Goal: Information Seeking & Learning: Learn about a topic

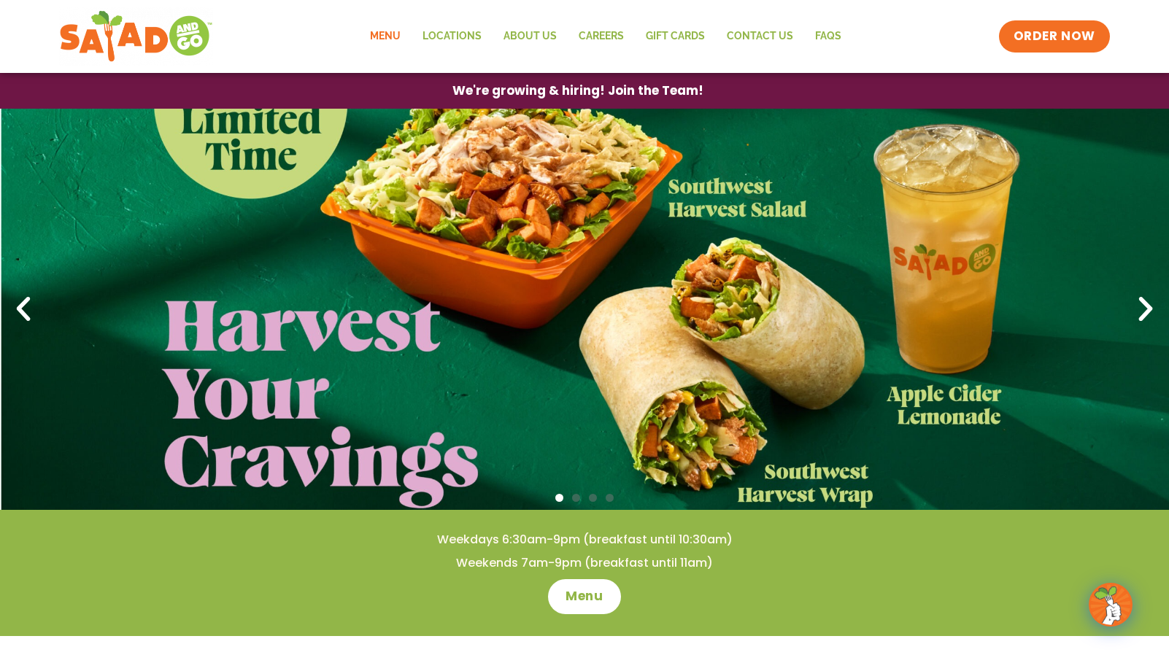
click at [387, 36] on link "Menu" at bounding box center [385, 37] width 53 height 34
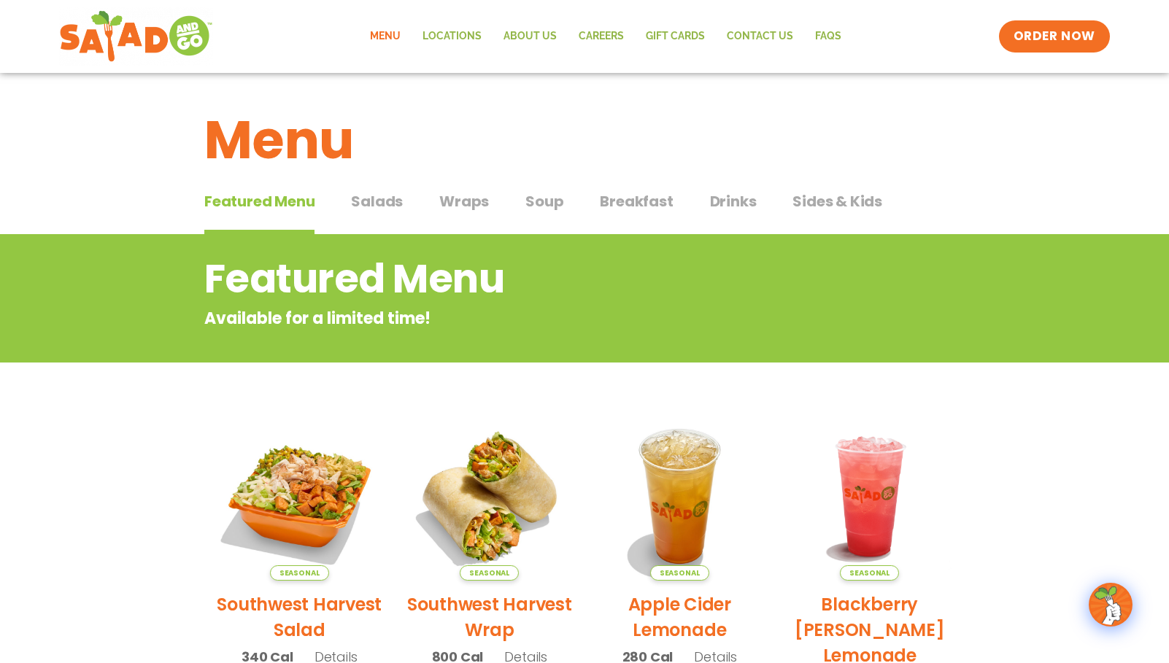
click at [358, 205] on span "Salads" at bounding box center [377, 202] width 52 height 22
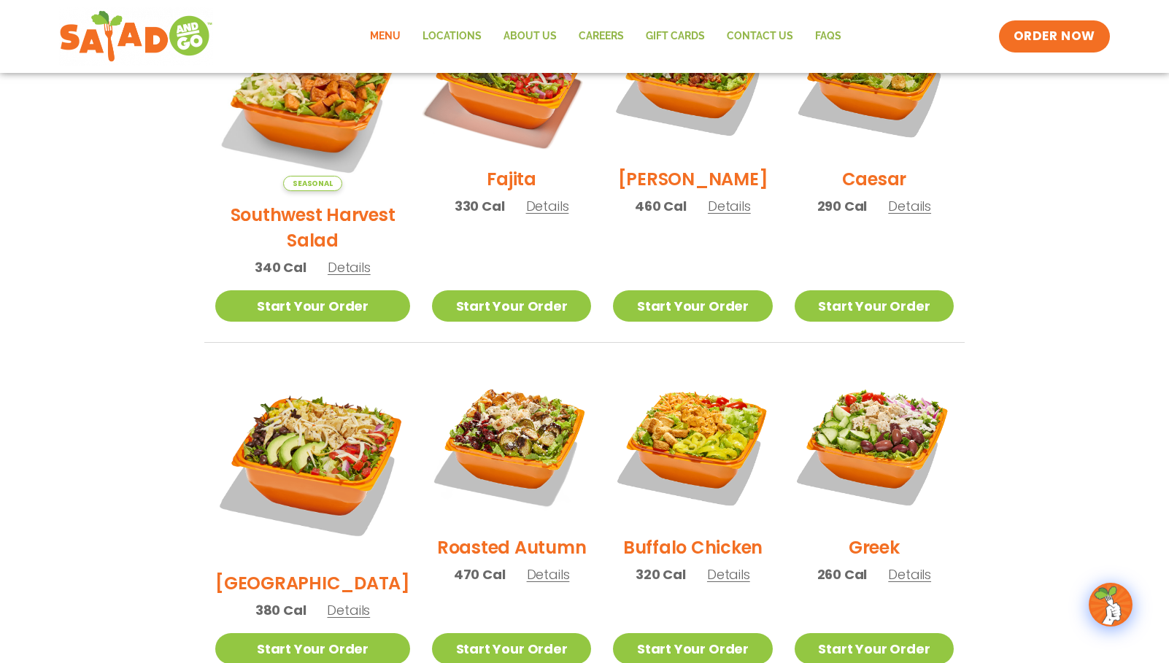
scroll to position [498, 0]
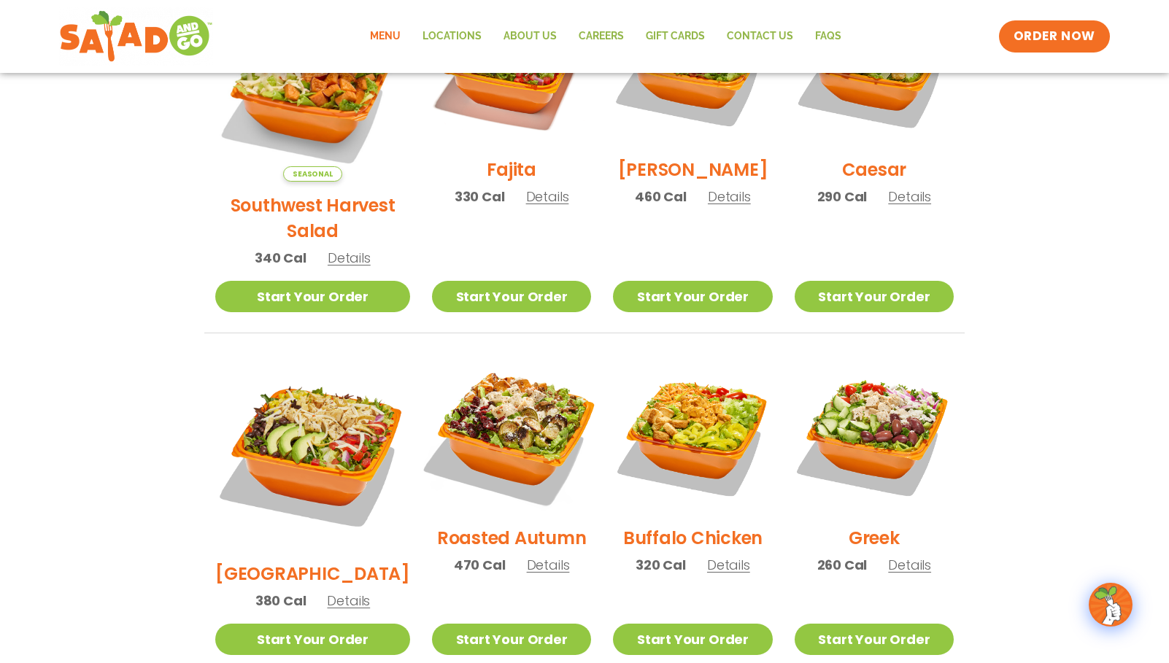
click at [504, 390] on img at bounding box center [511, 435] width 187 height 187
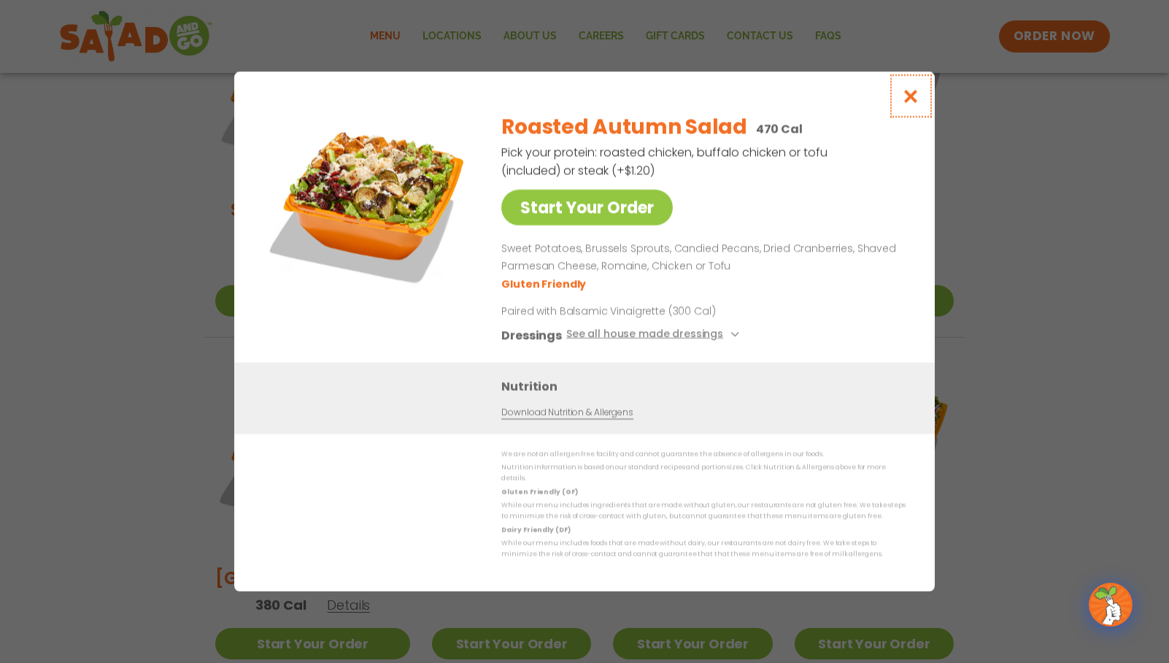
click at [914, 99] on icon "Close modal" at bounding box center [911, 95] width 18 height 15
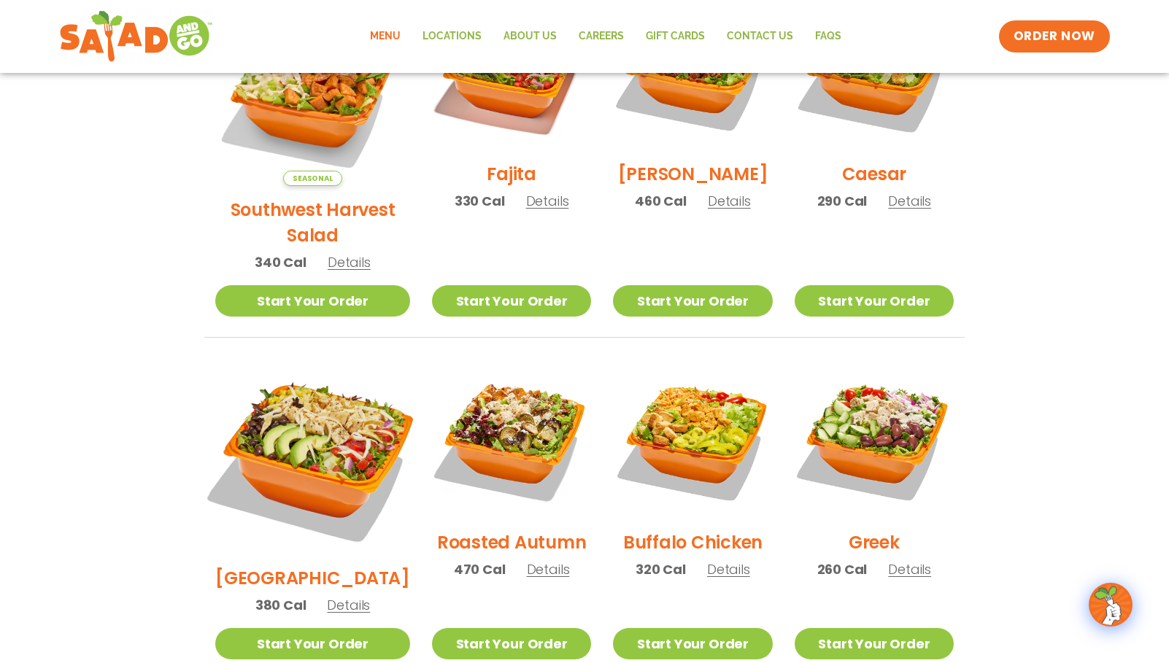
click at [296, 409] on img at bounding box center [313, 457] width 228 height 228
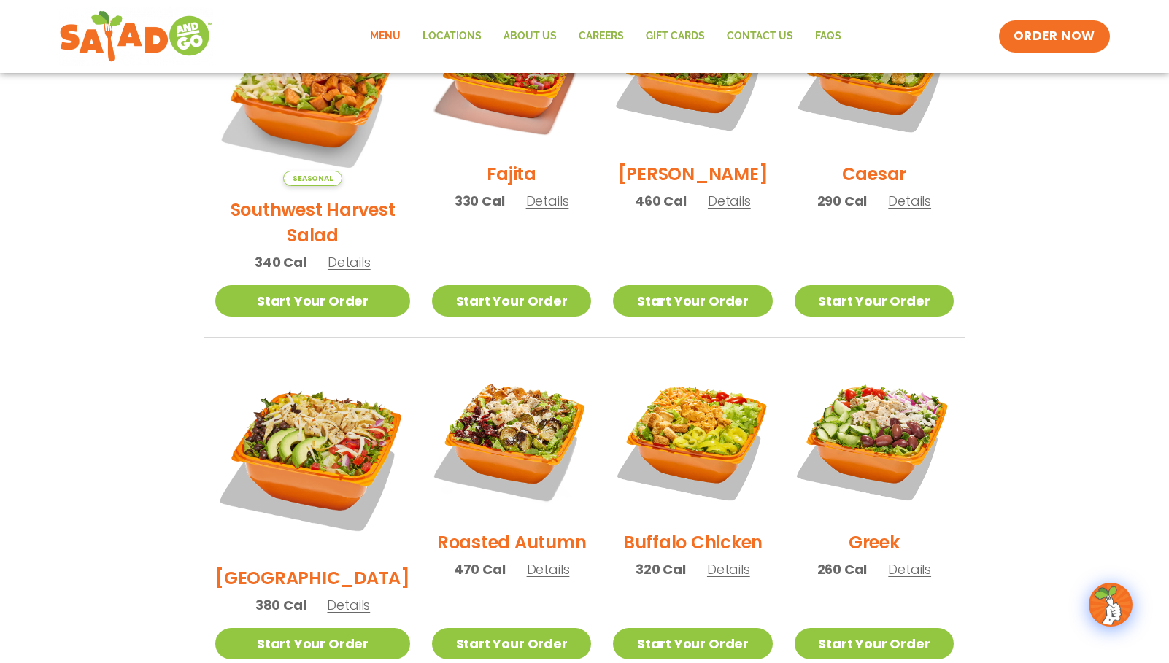
scroll to position [490, 0]
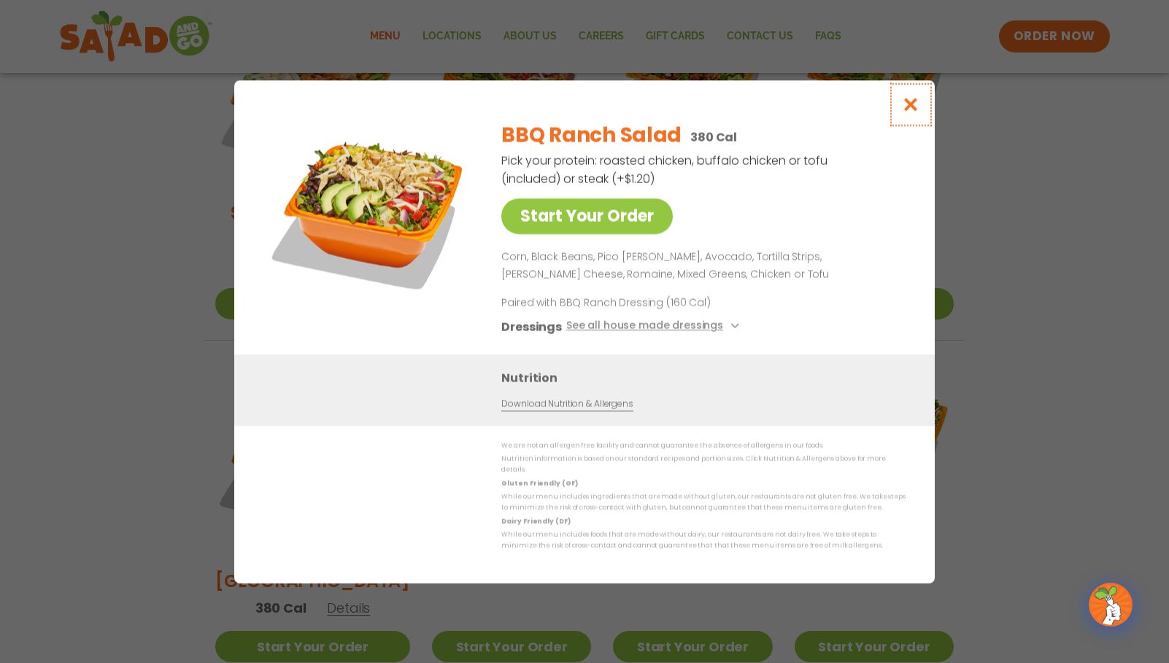
click at [909, 110] on icon "Close modal" at bounding box center [911, 104] width 18 height 15
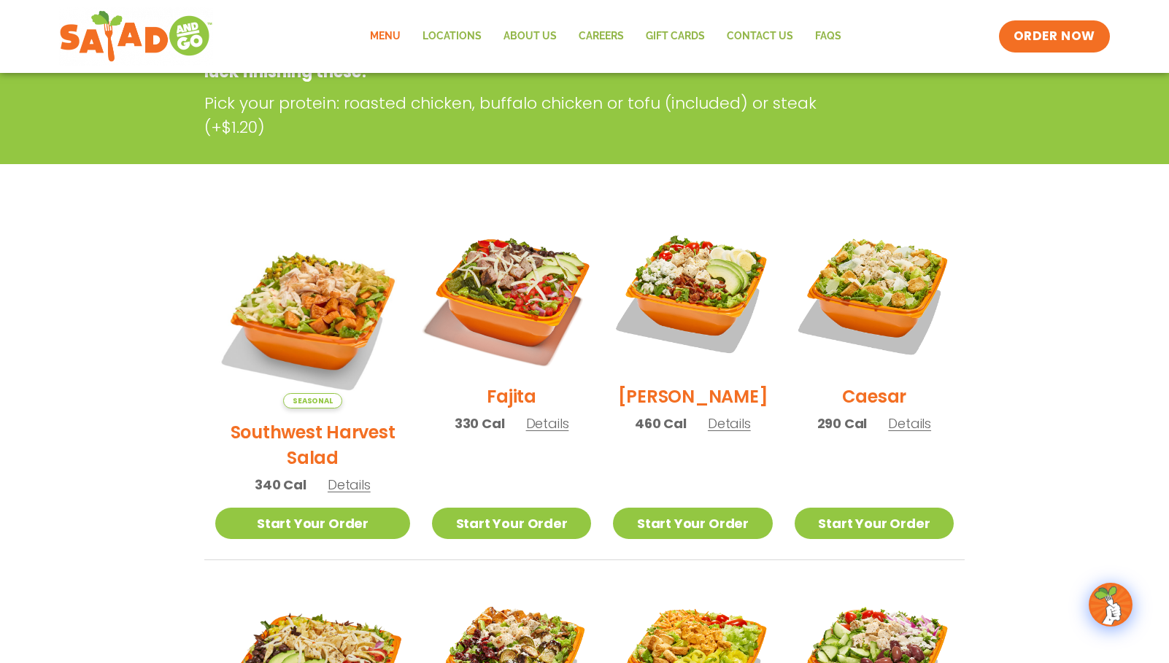
scroll to position [272, 0]
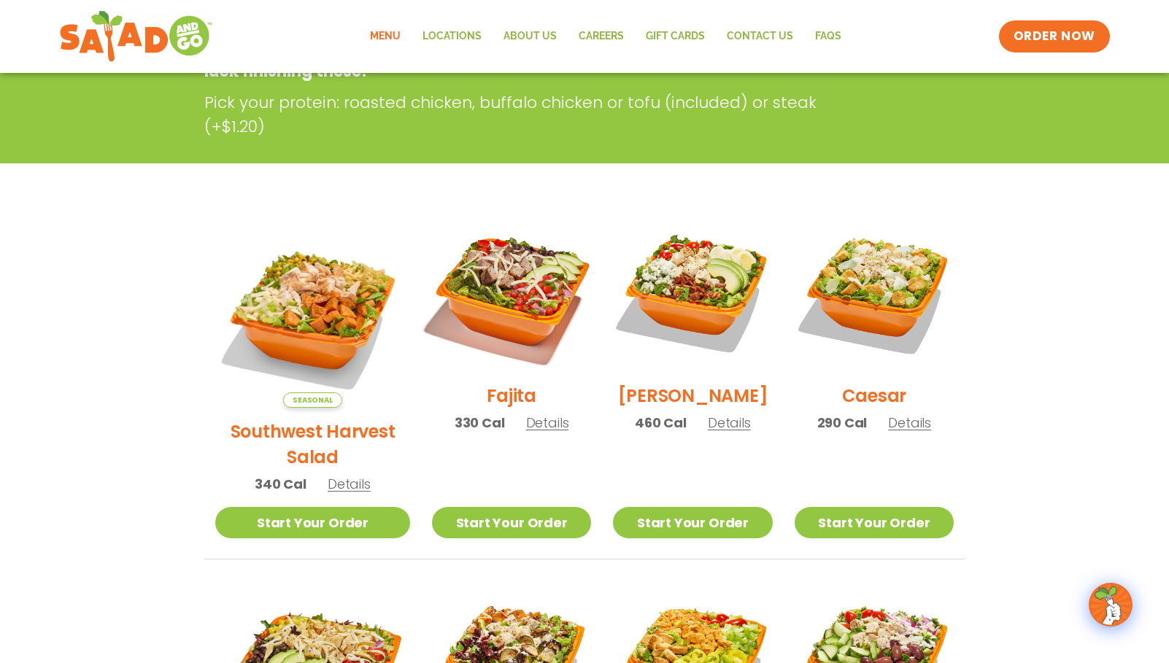
click at [467, 277] on img at bounding box center [511, 292] width 187 height 187
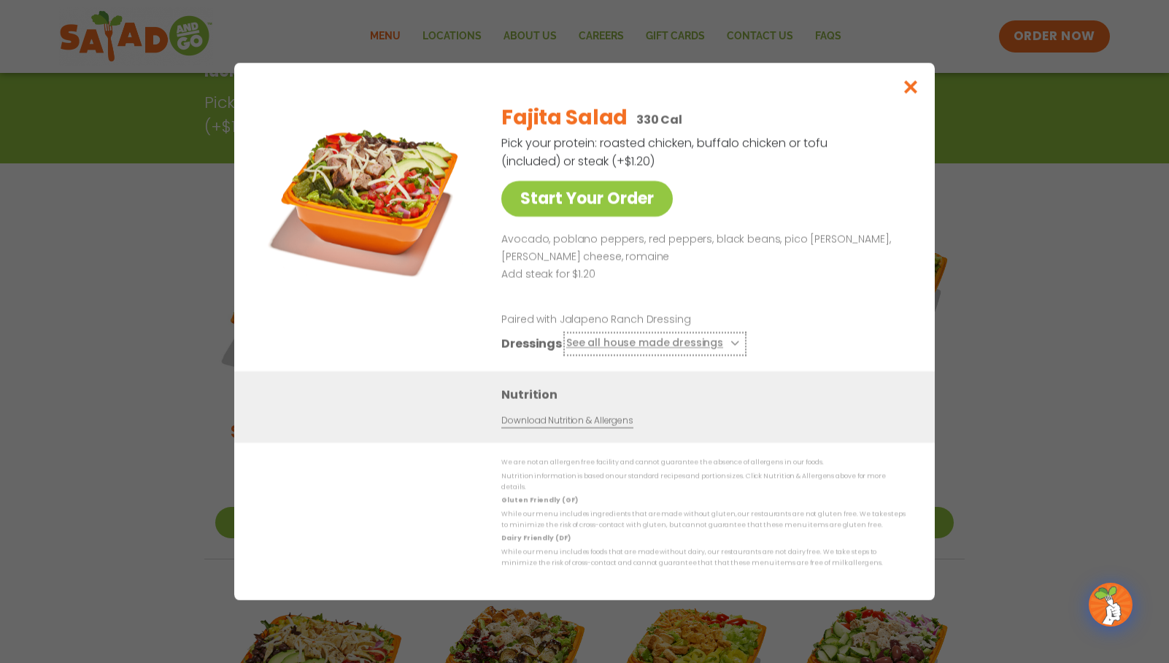
click at [732, 347] on icon at bounding box center [734, 344] width 6 height 6
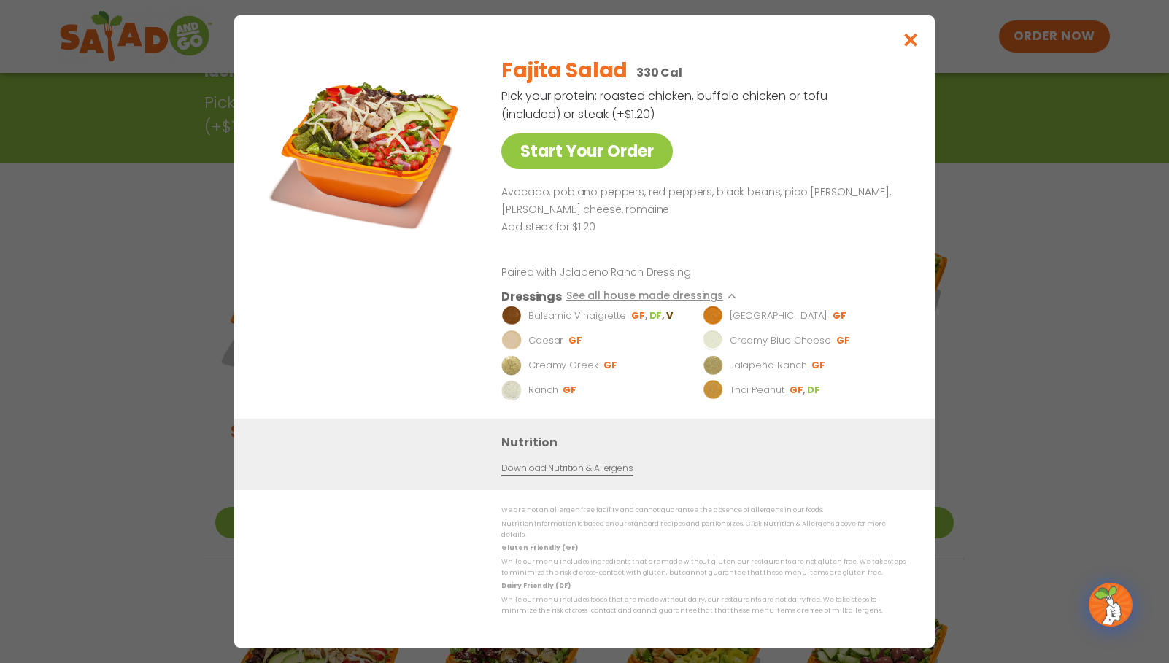
click at [178, 323] on div "Start Your Order Fajita Salad 330 Cal Pick your protein: roasted chicken, buffa…" at bounding box center [584, 331] width 1169 height 663
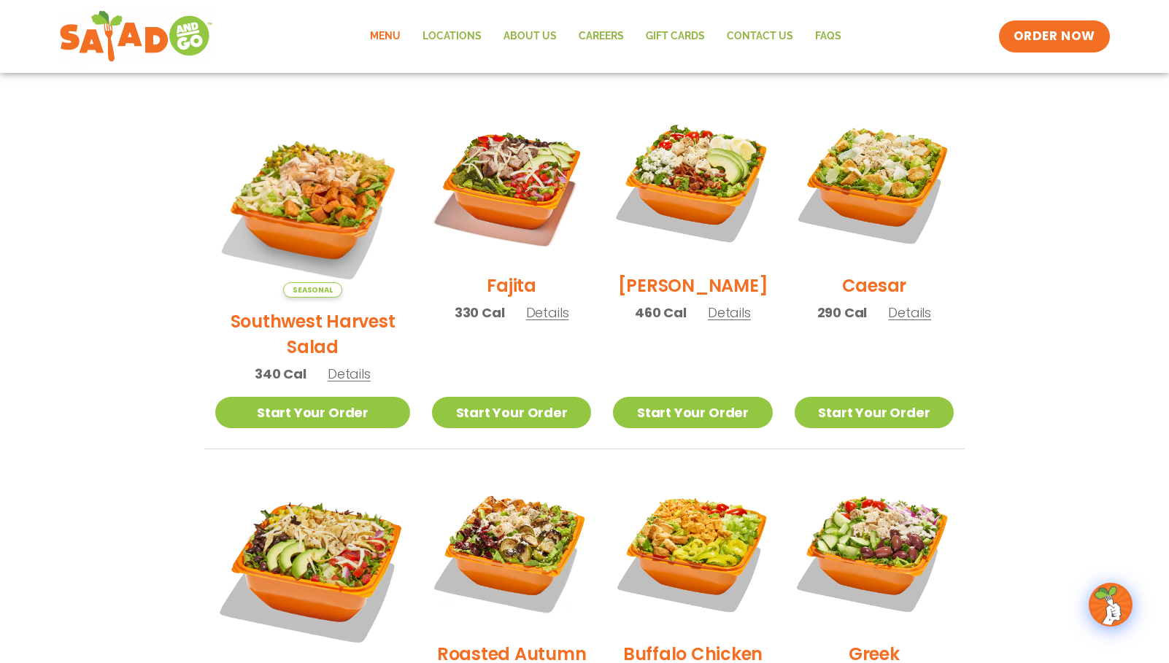
scroll to position [277, 0]
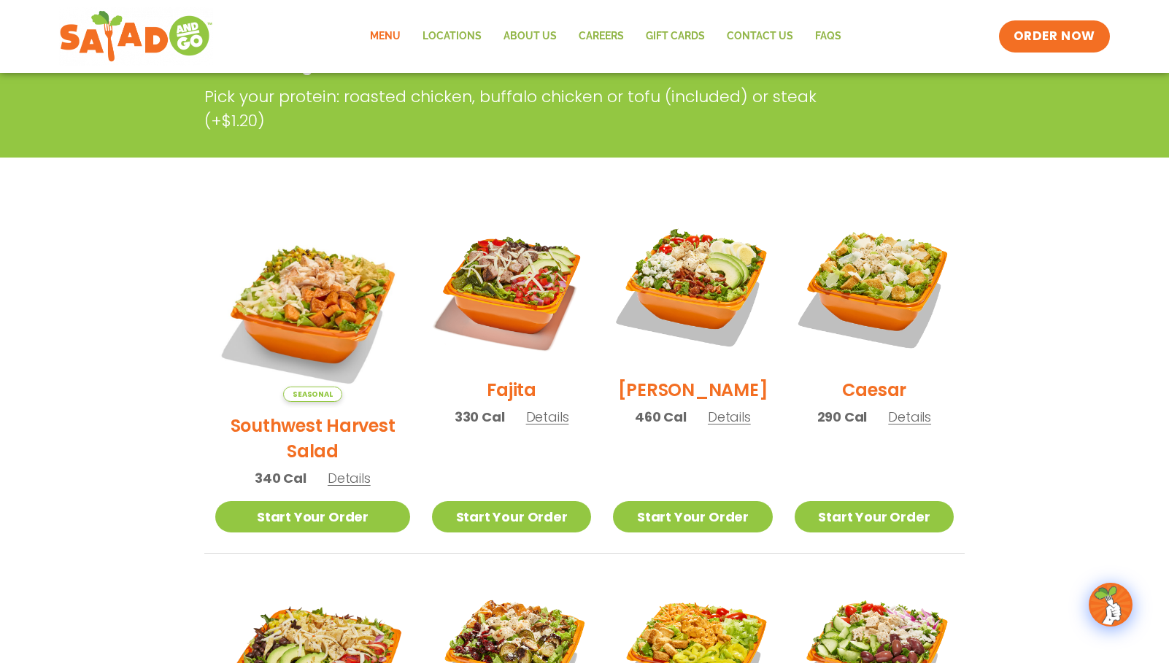
click at [284, 301] on img at bounding box center [312, 304] width 195 height 195
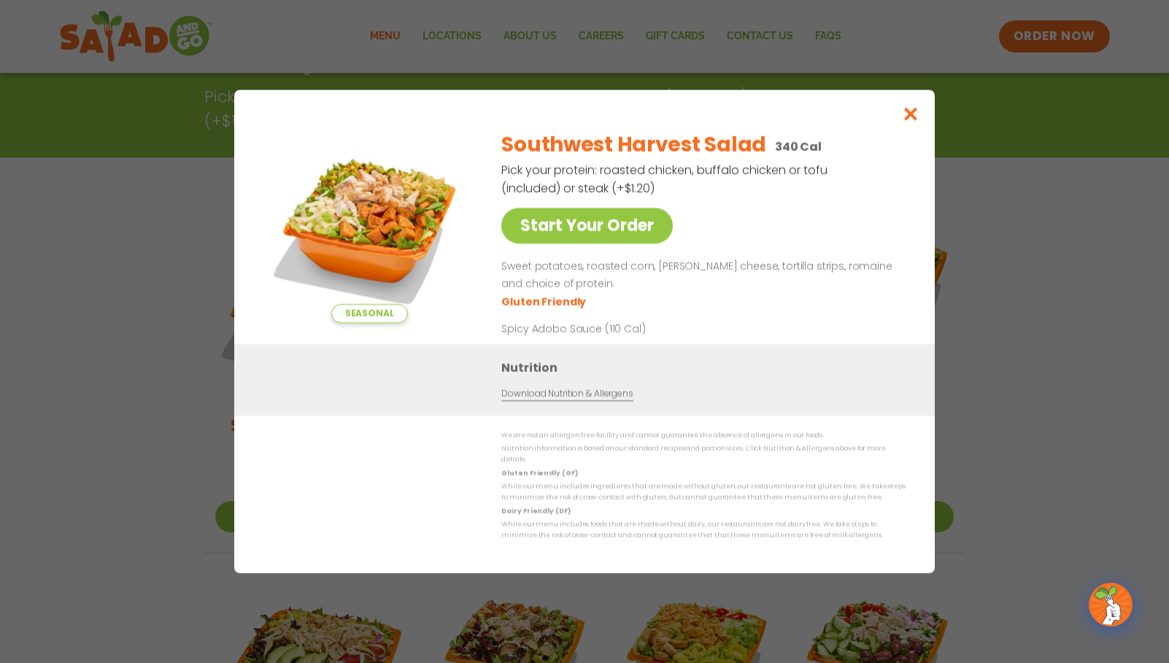
click at [126, 300] on div "Seasonal Start Your Order Southwest Harvest Salad 340 Cal Pick your protein: ro…" at bounding box center [584, 331] width 1169 height 663
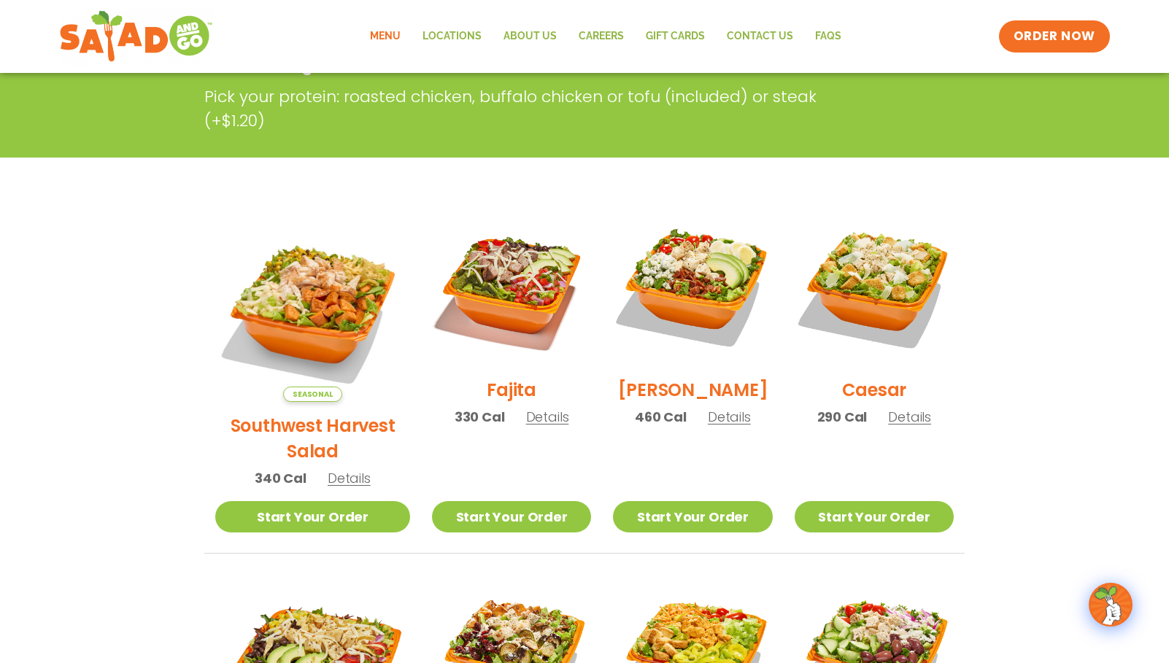
click at [477, 291] on img at bounding box center [511, 286] width 159 height 159
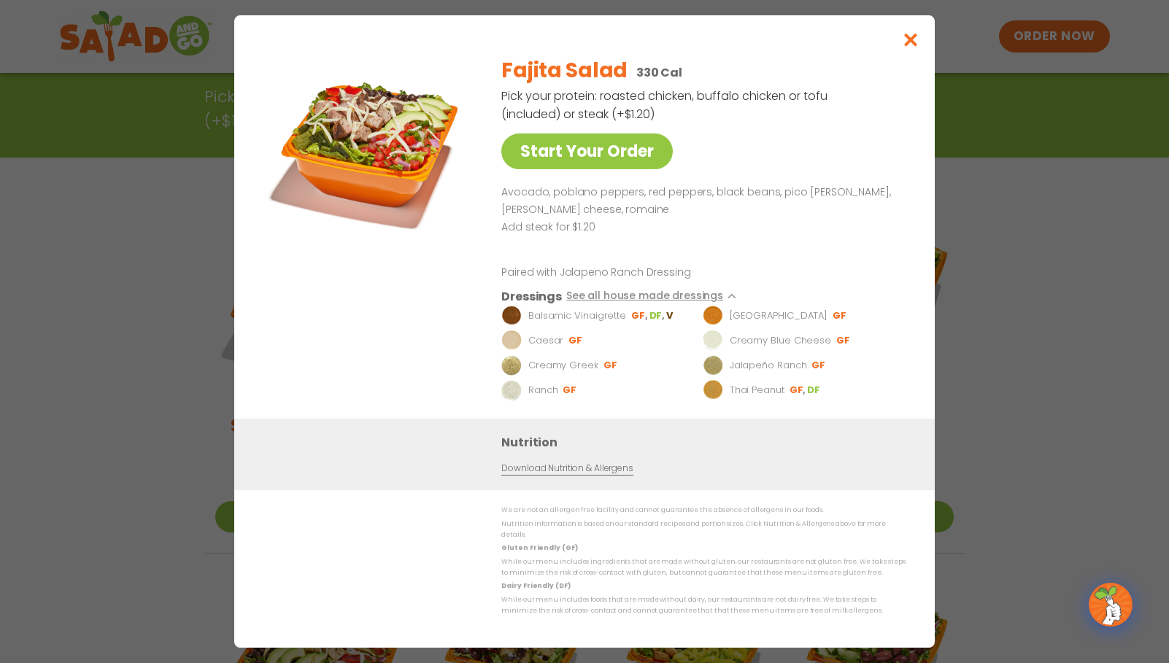
click at [554, 474] on link "Download Nutrition & Allergens" at bounding box center [566, 469] width 131 height 14
click at [561, 473] on link "Download Nutrition & Allergens" at bounding box center [566, 469] width 131 height 14
drag, startPoint x: 117, startPoint y: 133, endPoint x: 134, endPoint y: 157, distance: 29.4
click at [117, 133] on div "Start Your Order Fajita Salad 330 Cal Pick your protein: roasted chicken, buffa…" at bounding box center [584, 331] width 1169 height 663
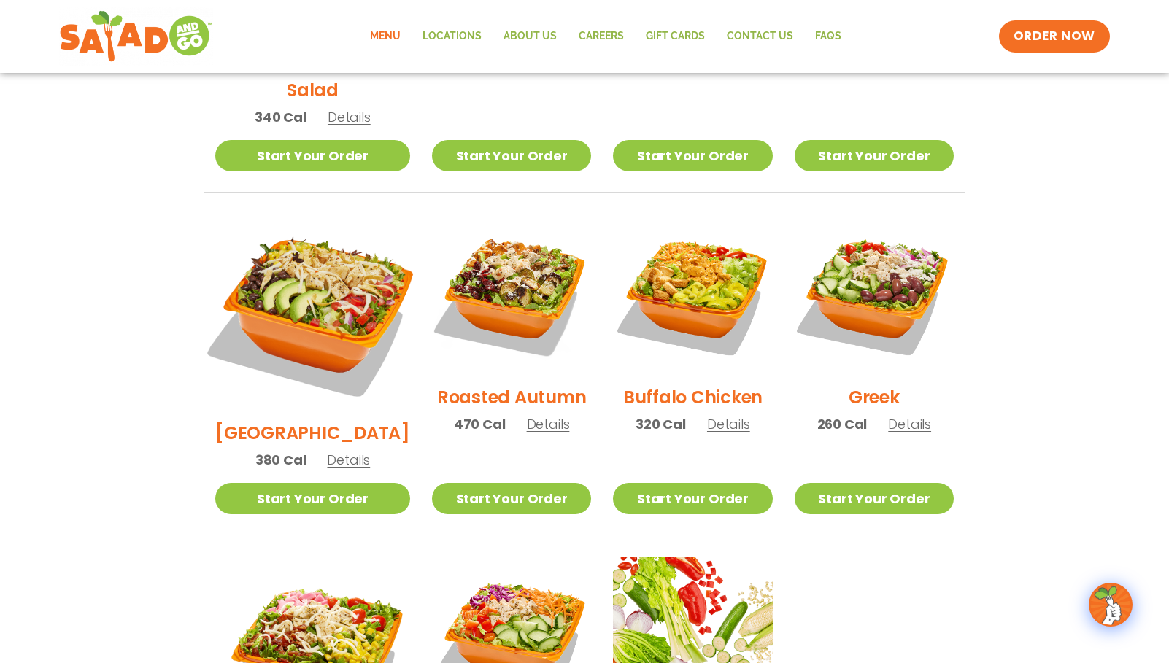
click at [296, 251] on img at bounding box center [313, 312] width 228 height 228
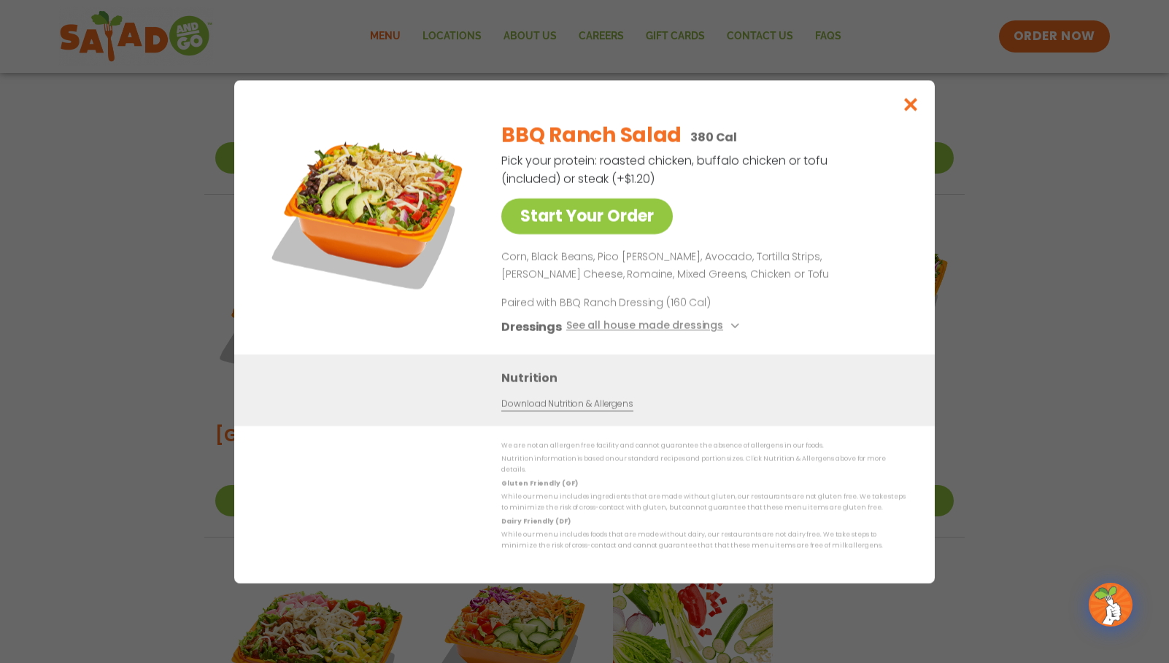
click at [196, 255] on div "Start Your Order BBQ Ranch Salad 380 Cal Pick your protein: roasted chicken, bu…" at bounding box center [584, 331] width 1169 height 663
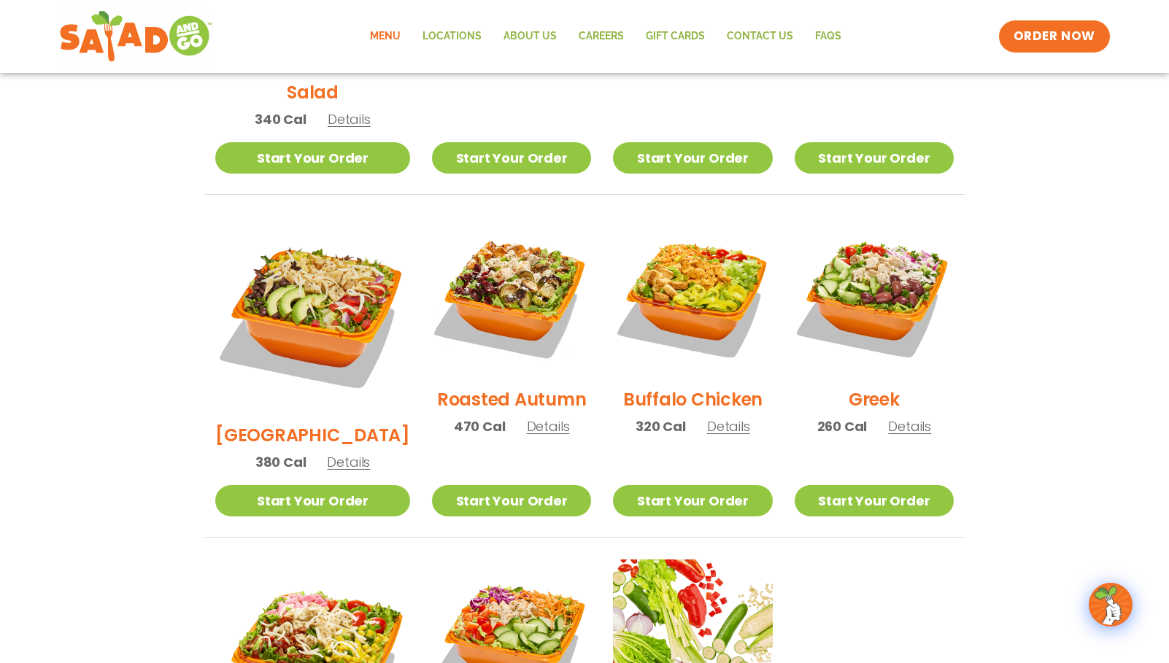
click at [180, 259] on section "Salads Our house-made dressings make our huge portions even more delicious. Goo…" at bounding box center [584, 239] width 1169 height 1283
